Goal: Check status: Check status

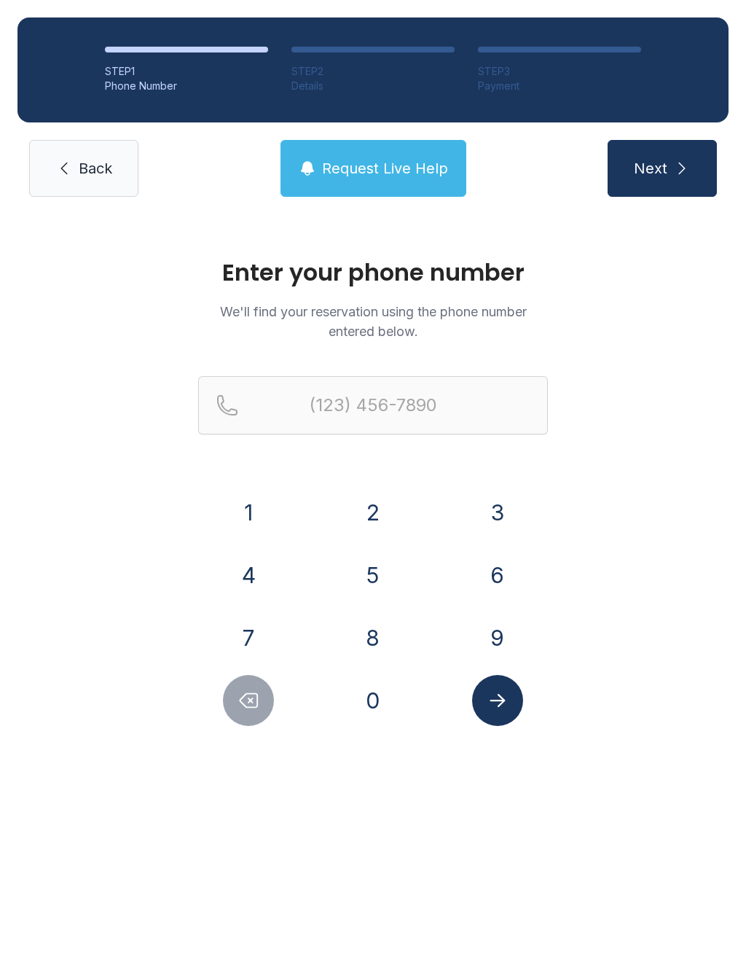
click at [244, 570] on button "4" at bounding box center [248, 575] width 51 height 51
click at [254, 636] on button "7" at bounding box center [248, 637] width 51 height 51
click at [367, 644] on button "8" at bounding box center [373, 637] width 51 height 51
click at [510, 625] on button "9" at bounding box center [497, 637] width 51 height 51
click at [380, 574] on button "5" at bounding box center [373, 575] width 51 height 51
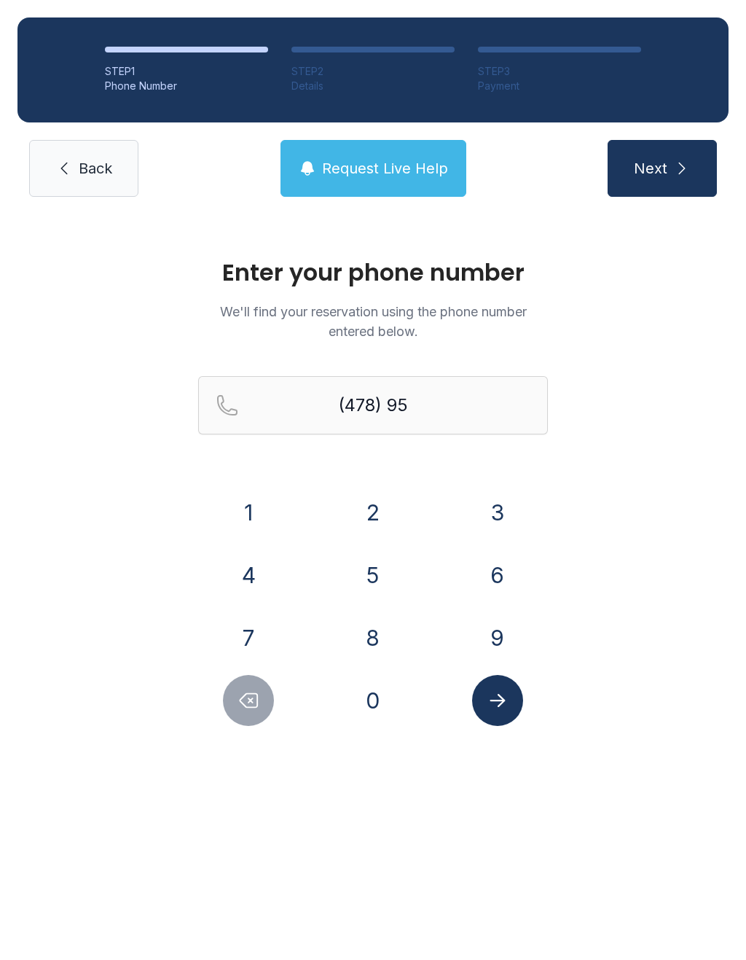
click at [361, 512] on button "2" at bounding box center [373, 512] width 51 height 51
click at [500, 496] on button "3" at bounding box center [497, 512] width 51 height 51
click at [261, 638] on button "7" at bounding box center [248, 637] width 51 height 51
click at [528, 503] on div "3" at bounding box center [497, 512] width 101 height 51
click at [501, 509] on button "3" at bounding box center [497, 512] width 51 height 51
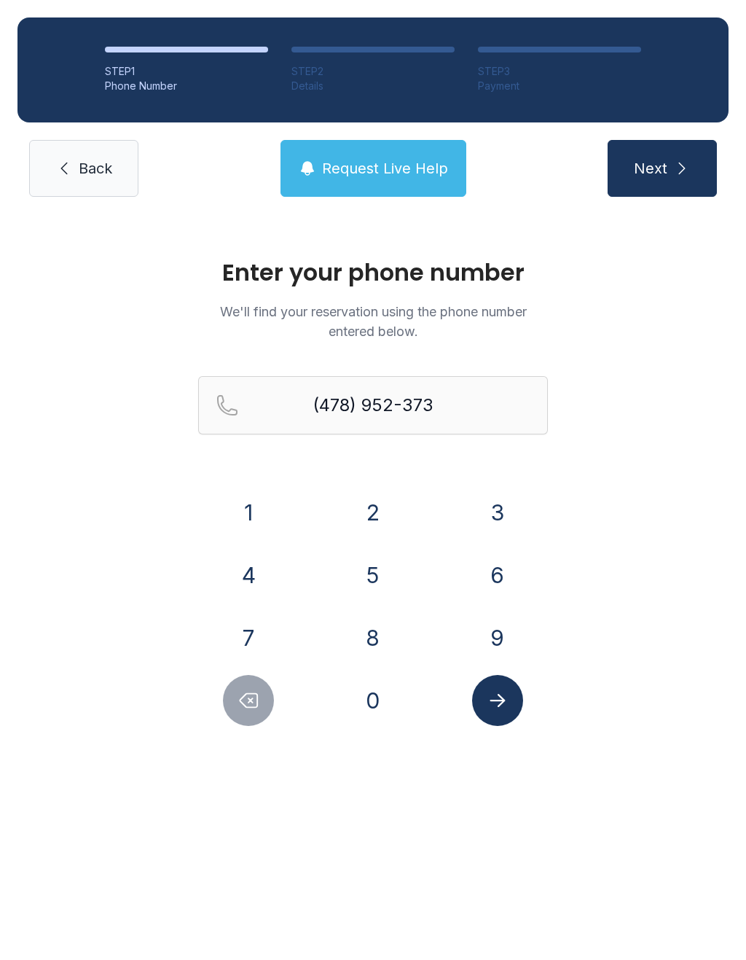
click at [244, 638] on button "7" at bounding box center [248, 637] width 51 height 51
type input "[PHONE_NUMBER]"
click at [504, 697] on icon "Submit lookup form" at bounding box center [498, 701] width 22 height 22
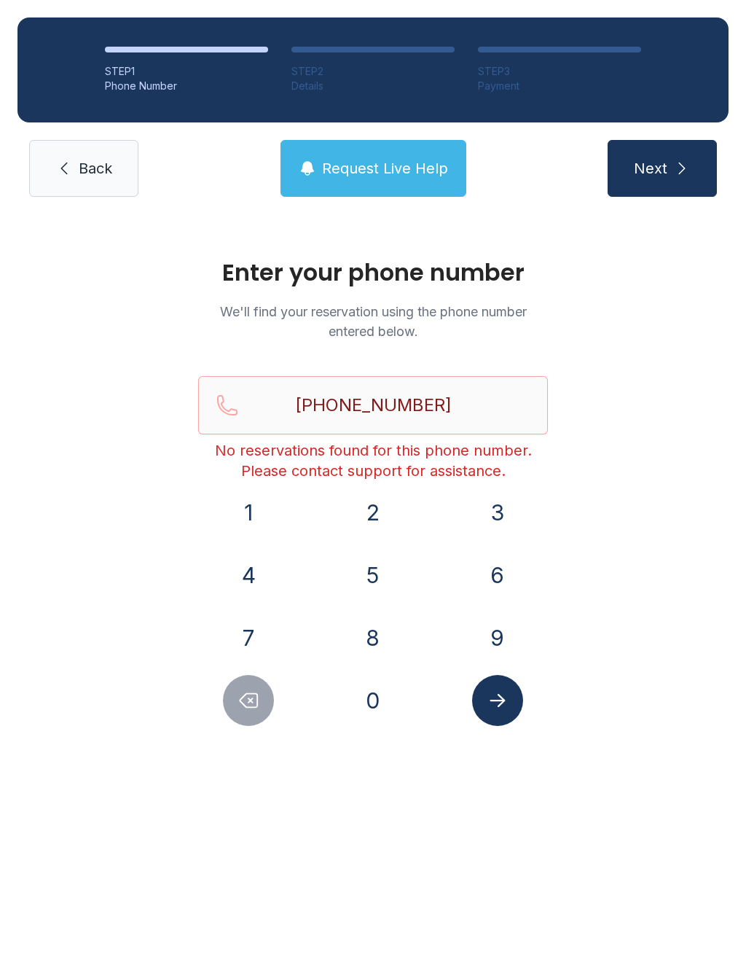
click at [90, 166] on span "Back" at bounding box center [96, 168] width 34 height 20
